Goal: Task Accomplishment & Management: Use online tool/utility

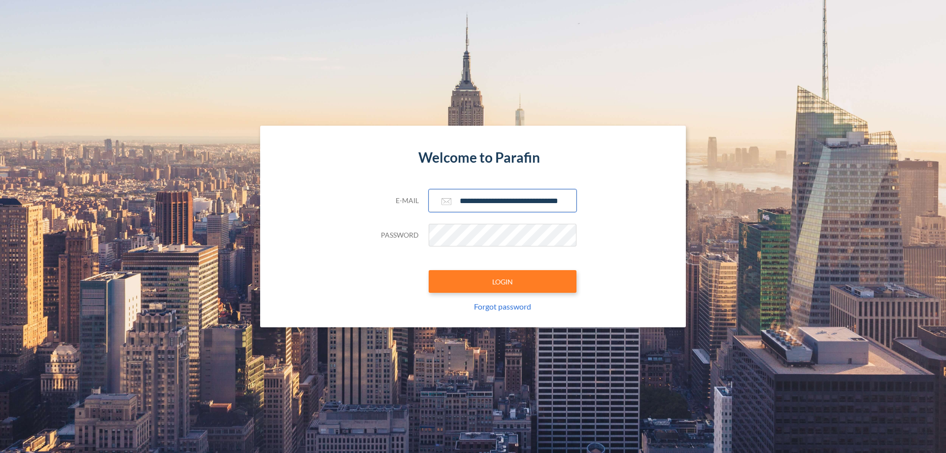
type input "**********"
click at [503, 281] on button "LOGIN" at bounding box center [503, 281] width 148 height 23
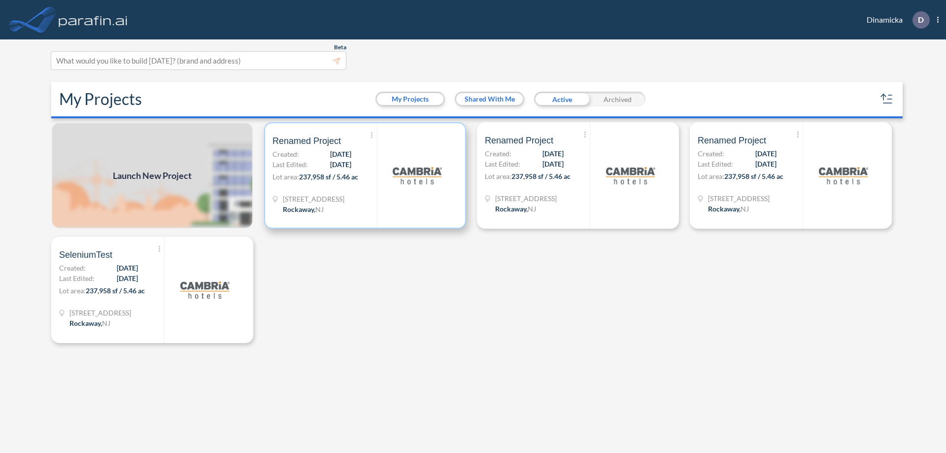
scroll to position [2, 0]
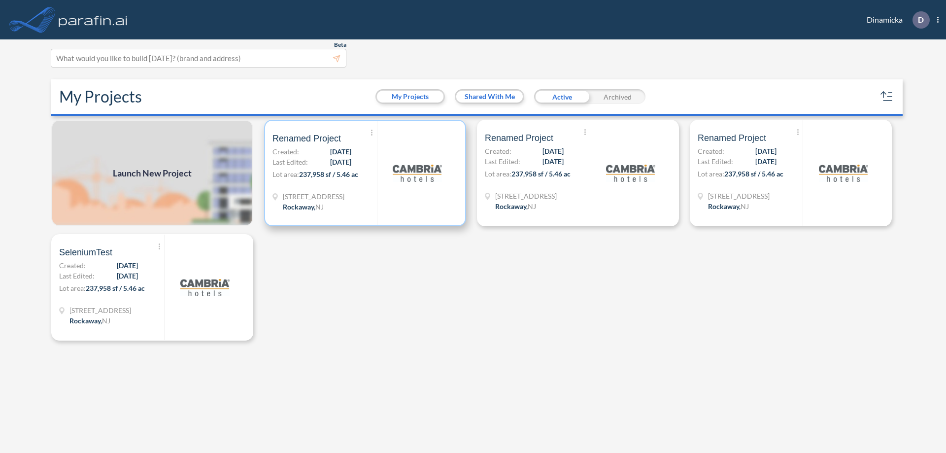
click at [365, 173] on p "Lot area: 237,958 sf / 5.46 ac" at bounding box center [324, 176] width 104 height 14
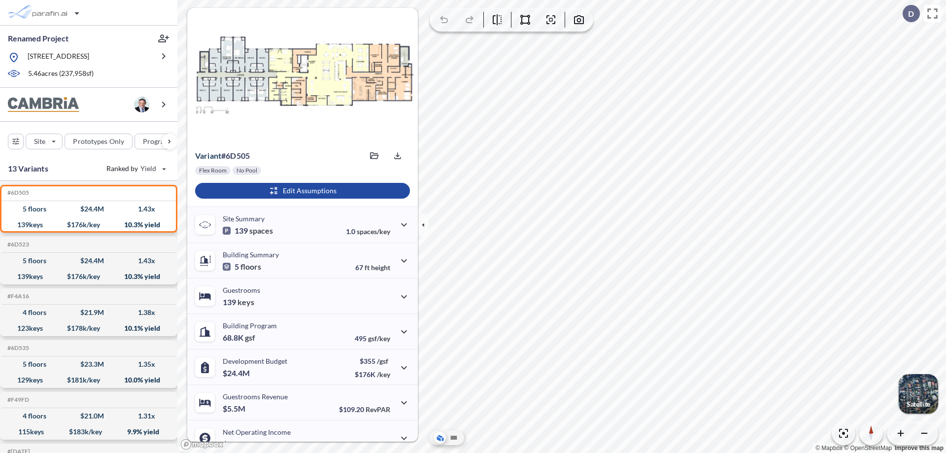
scroll to position [50, 0]
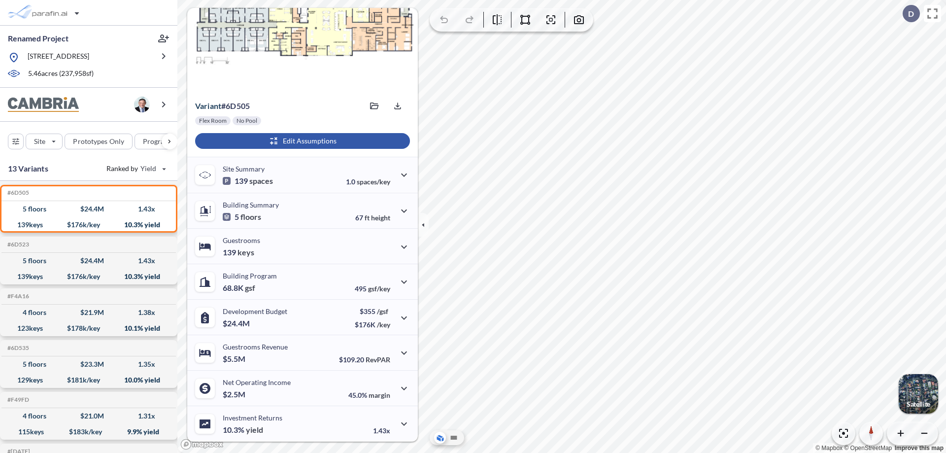
click at [301, 141] on div "button" at bounding box center [302, 141] width 215 height 16
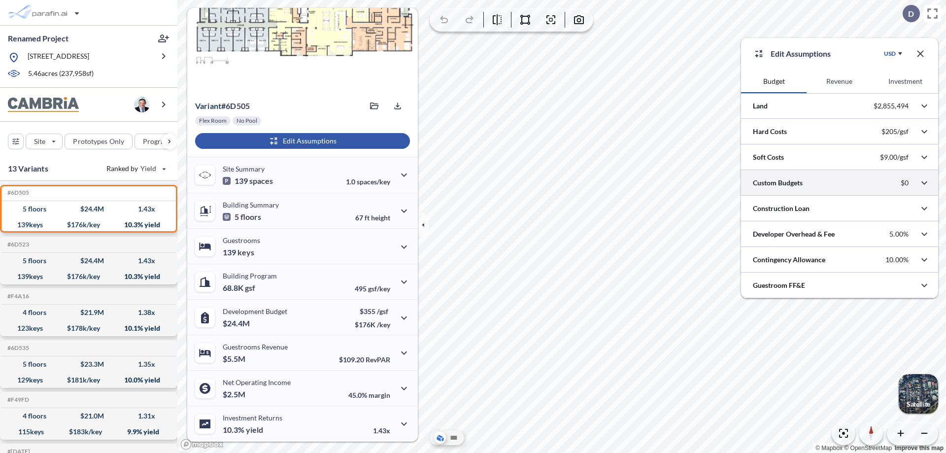
click at [840, 183] on div at bounding box center [839, 182] width 197 height 25
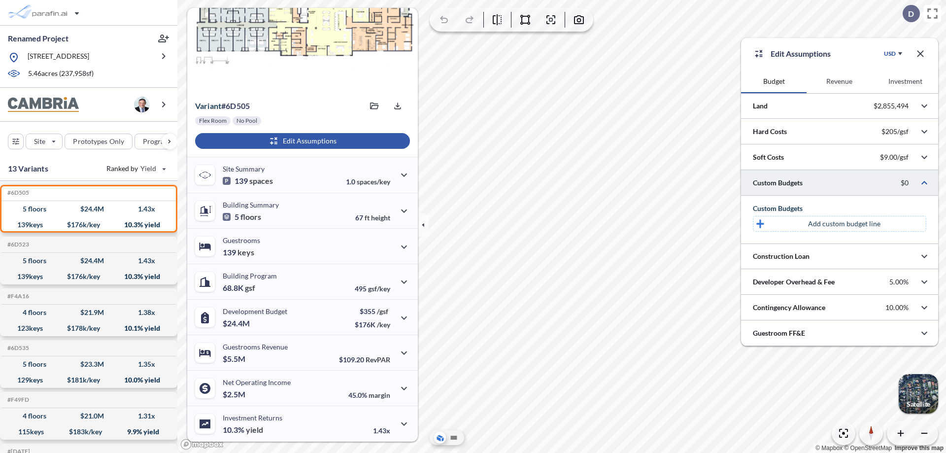
click at [844, 224] on p "Add custom budget line" at bounding box center [844, 224] width 72 height 10
